Goal: Task Accomplishment & Management: Use online tool/utility

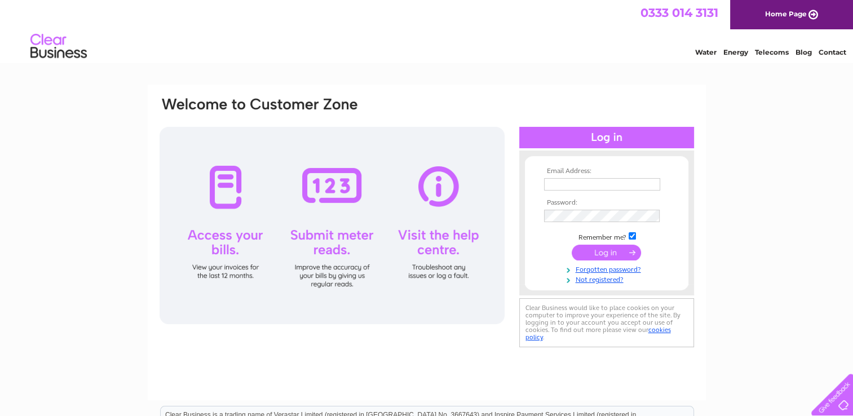
type input "linco49@hotmail.co.uk"
click at [602, 249] on input "submit" at bounding box center [606, 253] width 69 height 16
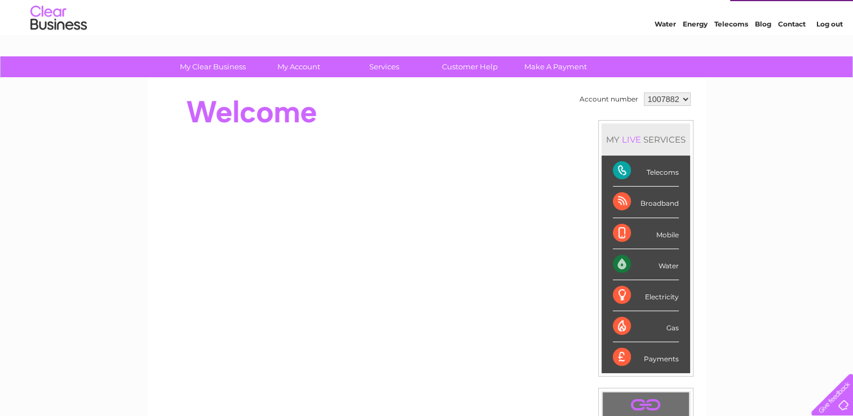
scroll to position [23, 0]
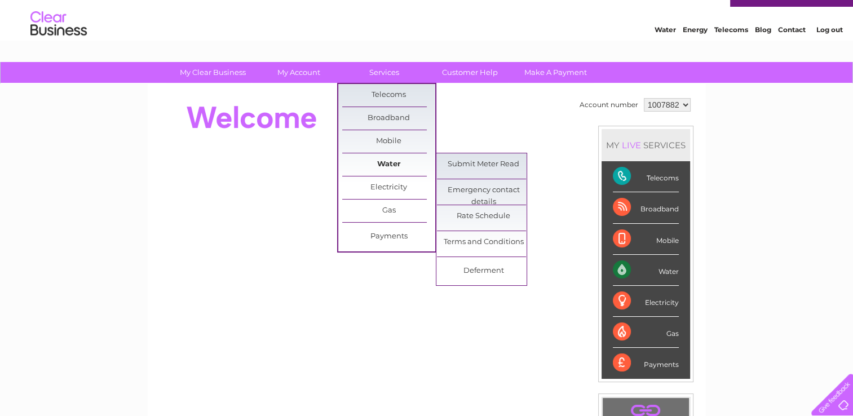
click at [402, 167] on link "Water" at bounding box center [388, 164] width 93 height 23
click at [469, 156] on link "Submit Meter Read" at bounding box center [483, 164] width 93 height 23
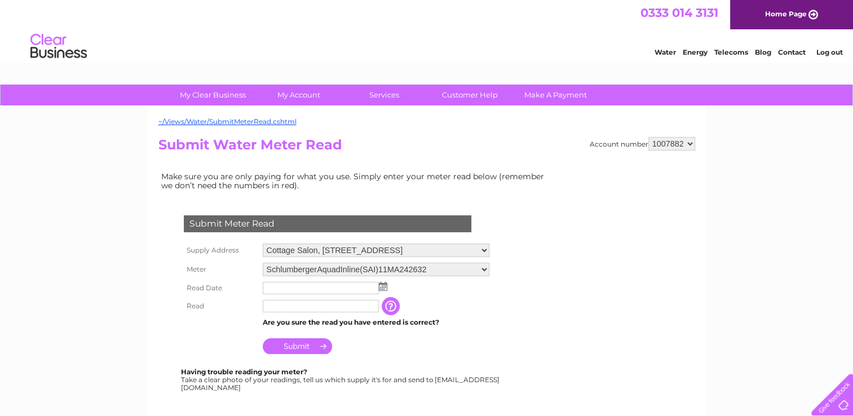
click at [383, 283] on img at bounding box center [383, 286] width 8 height 9
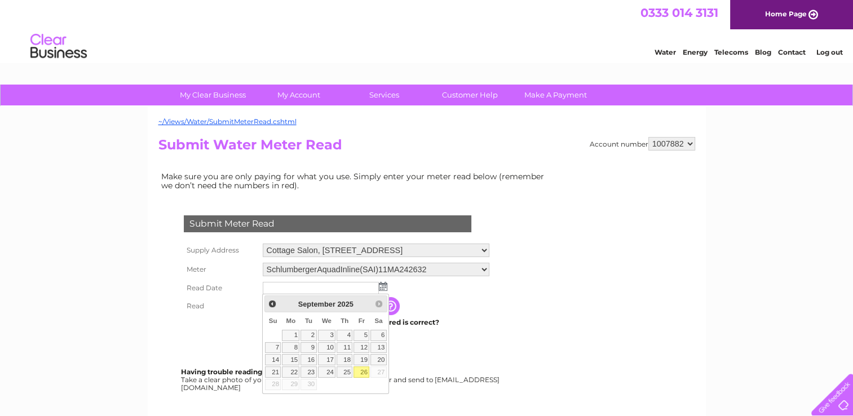
click at [364, 372] on link "26" at bounding box center [362, 371] width 16 height 11
type input "2025/09/26"
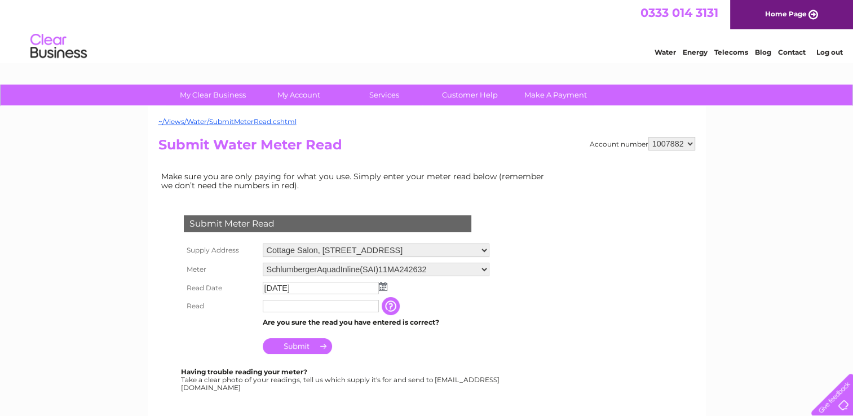
click at [270, 306] on input "text" at bounding box center [321, 306] width 116 height 12
type input "00274"
click at [301, 347] on input "Submit" at bounding box center [297, 346] width 69 height 16
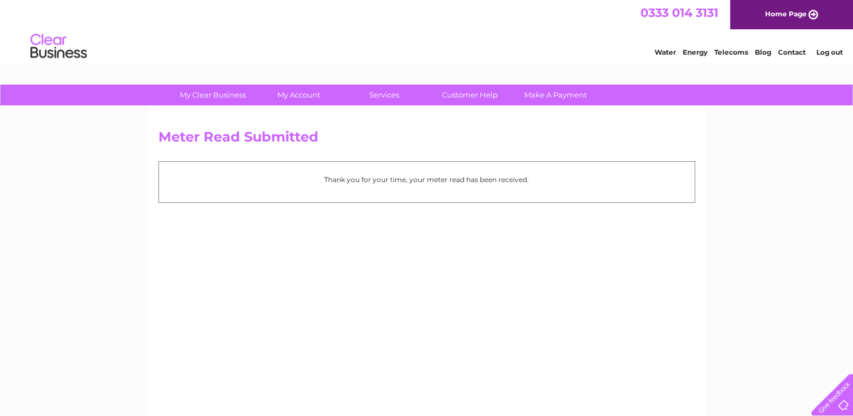
click at [837, 52] on link "Log out" at bounding box center [829, 52] width 26 height 8
